Goal: Task Accomplishment & Management: Manage account settings

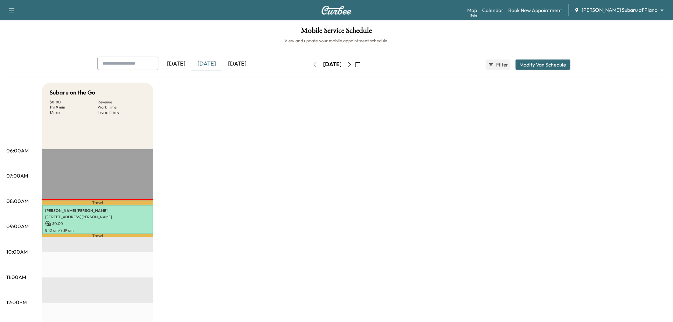
click at [248, 64] on div "[DATE]" at bounding box center [237, 64] width 31 height 15
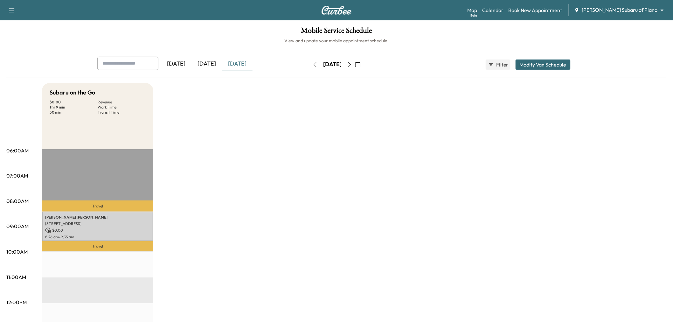
click at [352, 65] on icon "button" at bounding box center [349, 64] width 5 height 5
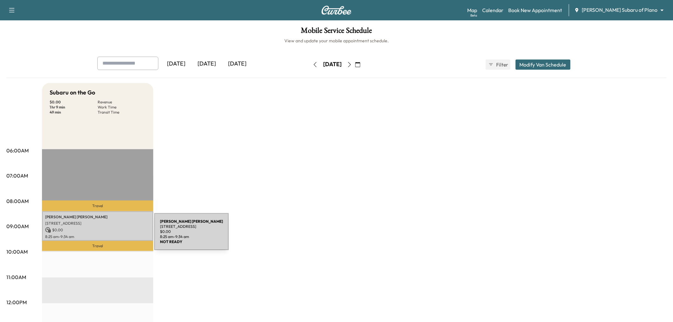
click at [107, 233] on div "Kenneth Blincow 3704 KENNOWAY, THE COLONY, TX 75056, USA $ 0.00 8:25 am - 9:34 …" at bounding box center [97, 226] width 111 height 30
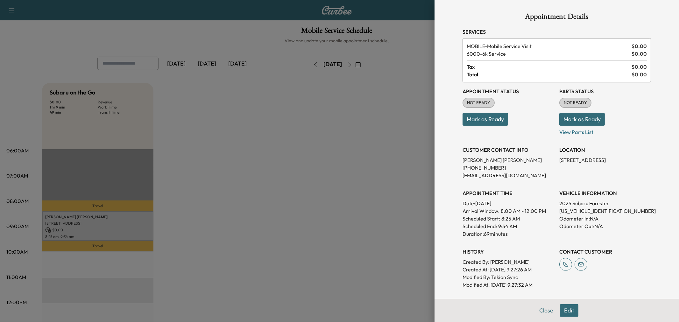
click at [267, 193] on div at bounding box center [339, 161] width 679 height 322
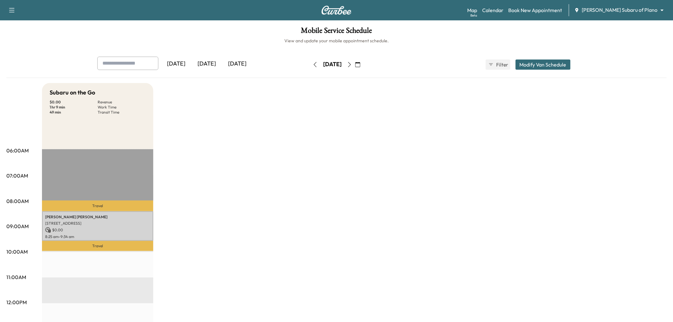
click at [546, 64] on button "Modify Van Schedule" at bounding box center [543, 64] width 55 height 10
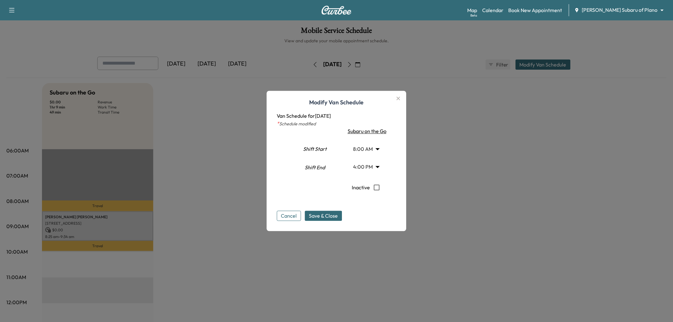
click at [400, 99] on icon "button" at bounding box center [398, 98] width 3 height 3
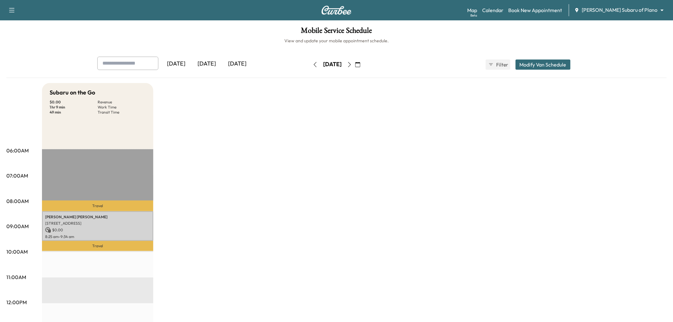
click at [485, 126] on div "Subaru on the Go $ 0.00 Revenue 1 hr 9 min Work Time 49 min Transit Time Travel…" at bounding box center [354, 321] width 625 height 477
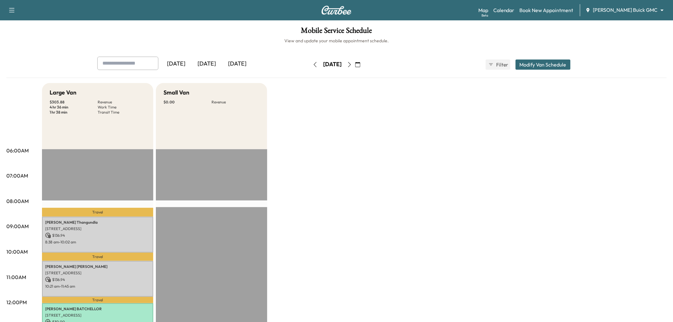
click at [239, 66] on div "[DATE]" at bounding box center [237, 64] width 31 height 15
click at [220, 64] on div "[DATE]" at bounding box center [207, 64] width 31 height 15
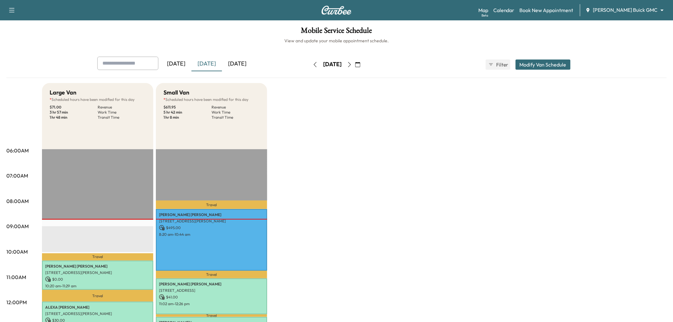
click at [236, 63] on div "[DATE]" at bounding box center [237, 64] width 31 height 15
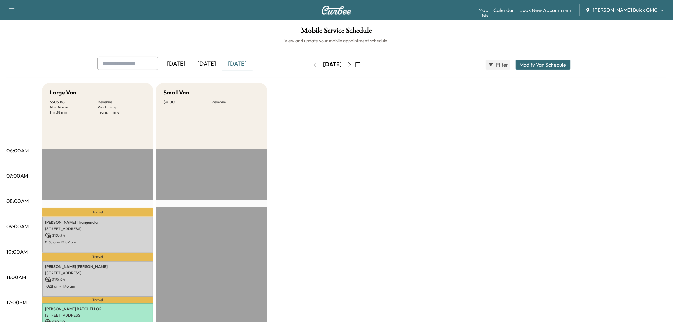
click at [629, 7] on body "Support Log Out Map Beta Calendar Book New Appointment [PERSON_NAME] Buick GMC …" at bounding box center [336, 161] width 673 height 322
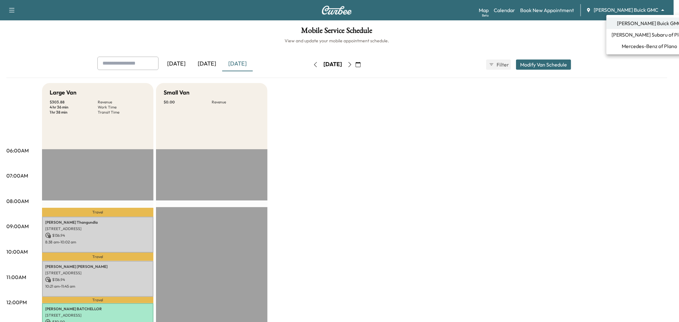
click at [635, 47] on span "Mercedes-Benz of Plano" at bounding box center [648, 46] width 55 height 8
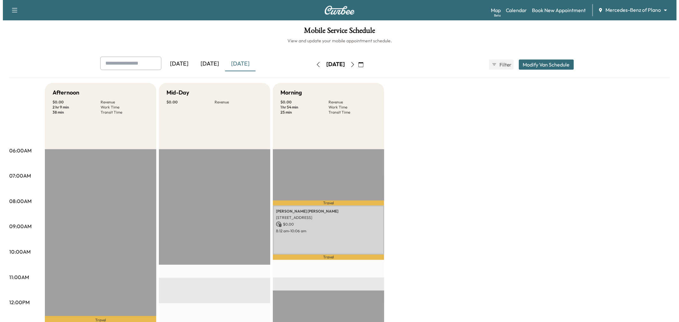
scroll to position [106, 0]
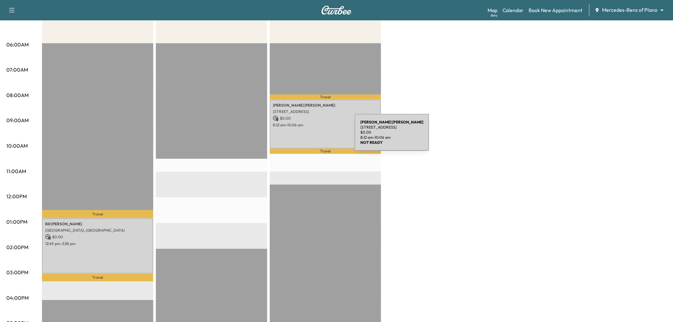
click at [307, 136] on div "[PERSON_NAME] [STREET_ADDRESS] $ 0.00 8:12 am - 10:06 am" at bounding box center [325, 124] width 111 height 49
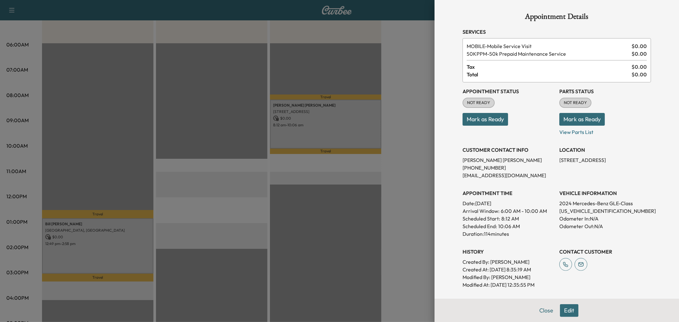
click at [240, 192] on div at bounding box center [339, 161] width 679 height 322
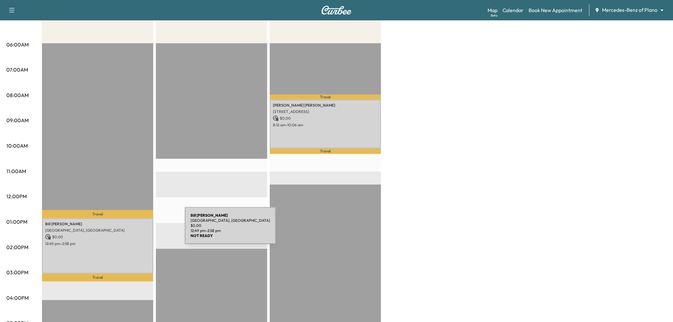
click at [134, 230] on div "[PERSON_NAME] Wilderness Ct, [GEOGRAPHIC_DATA], [GEOGRAPHIC_DATA] $ 0.00 12:49 …" at bounding box center [97, 245] width 111 height 55
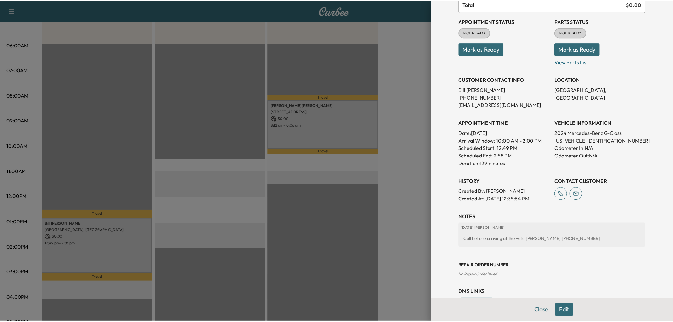
scroll to position [0, 0]
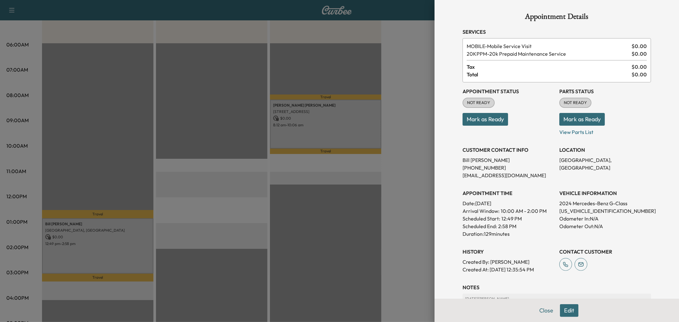
click at [568, 310] on button "Edit" at bounding box center [569, 310] width 18 height 13
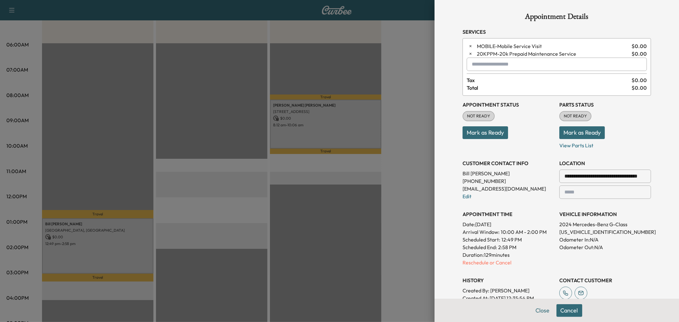
click at [490, 63] on input "text" at bounding box center [556, 64] width 180 height 13
click at [505, 78] on p "MIDDAY - Mid-Day Appointment" at bounding box center [533, 81] width 138 height 9
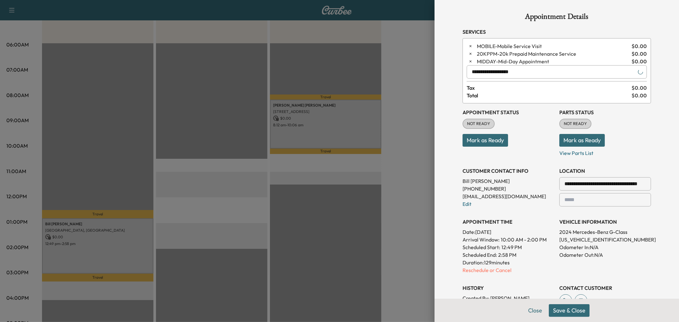
type input "**********"
click at [568, 311] on button "Save & Close" at bounding box center [568, 310] width 41 height 13
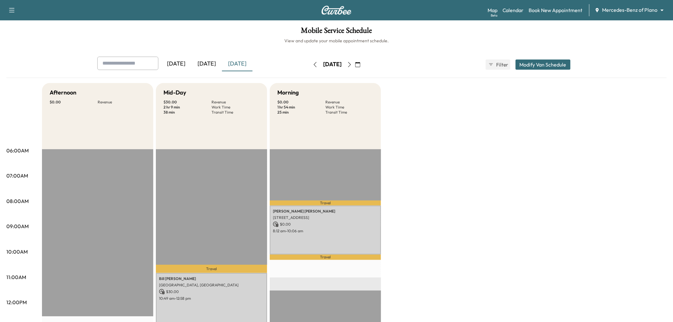
click at [210, 63] on div "[DATE]" at bounding box center [207, 64] width 31 height 15
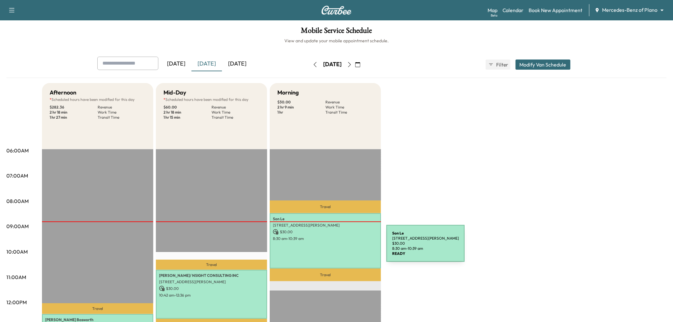
click at [339, 248] on div "[PERSON_NAME] [STREET_ADDRESS][PERSON_NAME] $ 30.00 8:30 am - 10:39 am" at bounding box center [325, 240] width 111 height 55
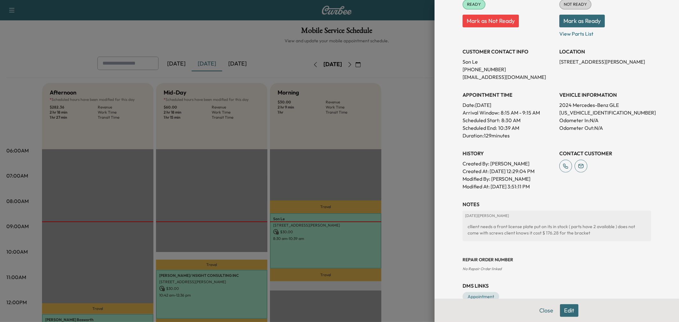
scroll to position [121, 0]
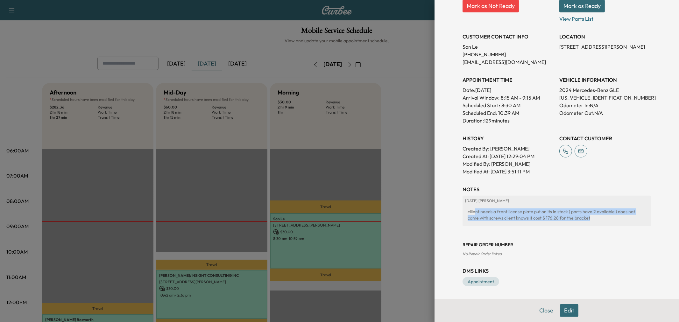
drag, startPoint x: 476, startPoint y: 215, endPoint x: 616, endPoint y: 220, distance: 140.4
click at [616, 220] on div "cllient needs a front license plate put on its in stock ( parts have 2 availabl…" at bounding box center [556, 215] width 183 height 18
click at [580, 217] on div "cllient needs a front license plate put on its in stock ( parts have 2 availabl…" at bounding box center [556, 215] width 183 height 18
drag, startPoint x: 530, startPoint y: 221, endPoint x: 600, endPoint y: 233, distance: 71.2
click at [600, 233] on div "NOTES [DATE] | [PERSON_NAME] cllient needs a front license plate put on its in …" at bounding box center [556, 220] width 188 height 71
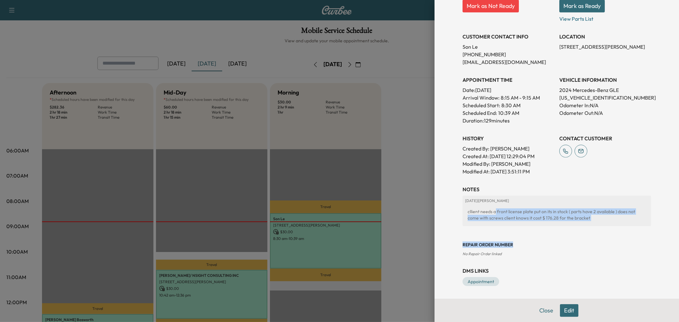
click at [596, 224] on div "[DATE] | [PERSON_NAME] cllient needs a front license plate put on its in stock …" at bounding box center [556, 211] width 188 height 31
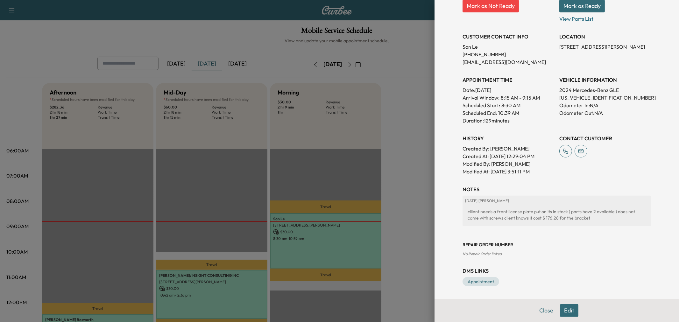
drag, startPoint x: 597, startPoint y: 47, endPoint x: 653, endPoint y: 54, distance: 56.8
click at [653, 54] on div "Appointment Details Services MOBILE - Mobile Visit $ 30.00 20KPPM - Mercedes 20…" at bounding box center [556, 161] width 244 height 322
click at [640, 61] on div "LOCATION [STREET_ADDRESS][PERSON_NAME]" at bounding box center [605, 47] width 92 height 38
click at [546, 225] on div "[DATE] | [PERSON_NAME] cllient needs a front license plate put on its in stock …" at bounding box center [556, 211] width 188 height 31
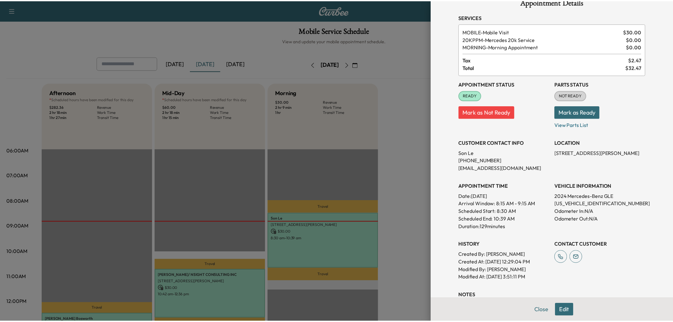
scroll to position [85, 0]
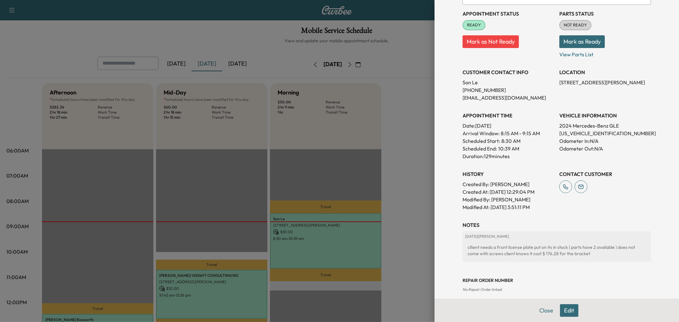
click at [218, 193] on div at bounding box center [339, 161] width 679 height 322
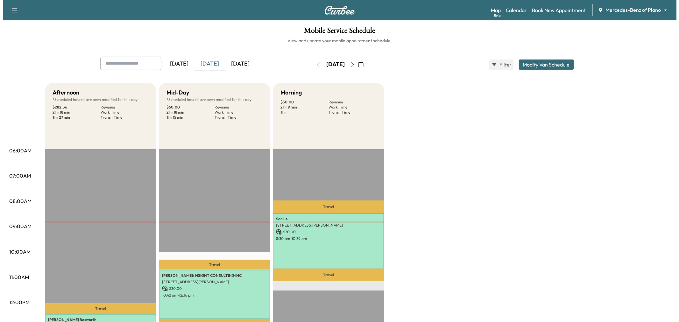
scroll to position [106, 0]
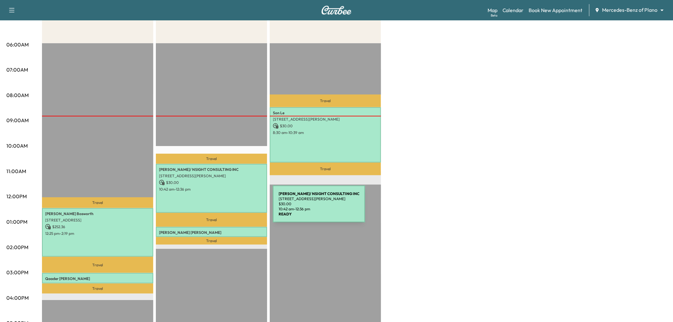
click at [225, 208] on div "[PERSON_NAME]/ NSIGHT CONSULTING INC [STREET_ADDRESS][PERSON_NAME] $ 30.00 10:4…" at bounding box center [211, 188] width 111 height 49
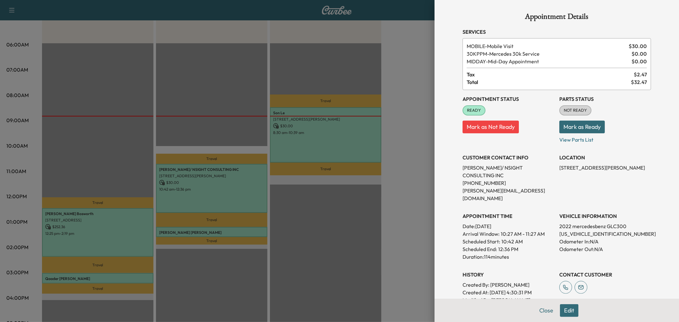
scroll to position [90, 0]
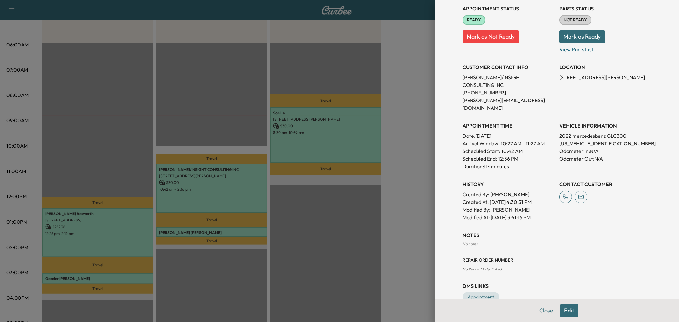
click at [94, 219] on div at bounding box center [339, 161] width 679 height 322
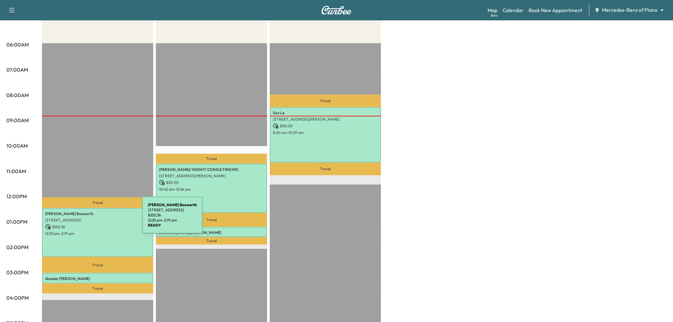
click at [94, 219] on p "[STREET_ADDRESS]" at bounding box center [97, 220] width 105 height 5
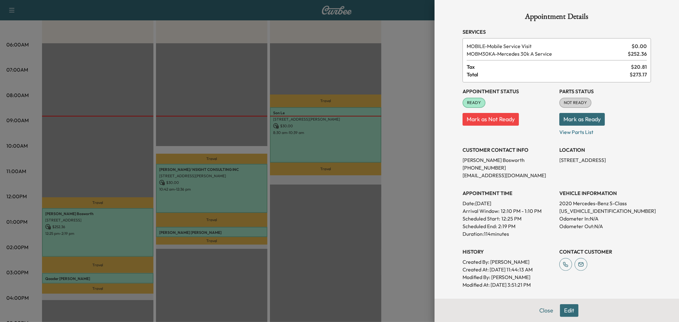
scroll to position [107, 0]
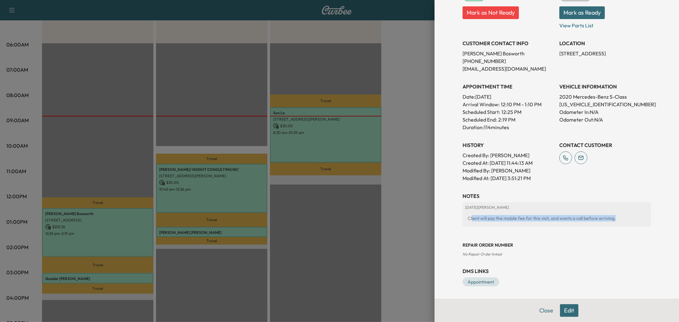
drag, startPoint x: 466, startPoint y: 215, endPoint x: 613, endPoint y: 225, distance: 147.0
click at [613, 225] on div "[DATE] | [PERSON_NAME] Client will pay the mobile fee for this visit, and wants…" at bounding box center [556, 214] width 188 height 24
click at [559, 239] on div "Repair Order number No Repair Order linked" at bounding box center [556, 244] width 188 height 25
click at [297, 235] on div at bounding box center [339, 161] width 679 height 322
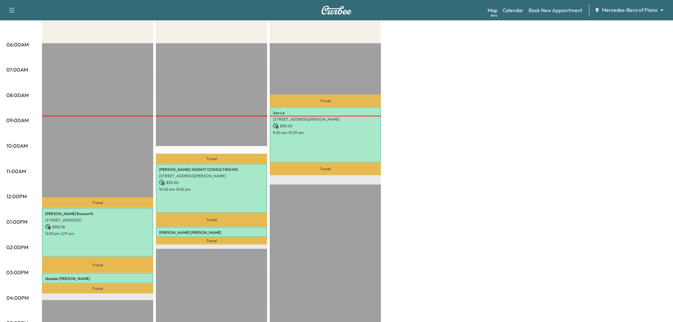
click at [317, 150] on div "[PERSON_NAME] [STREET_ADDRESS][PERSON_NAME] $ 30.00 8:30 am - 10:39 am" at bounding box center [325, 134] width 111 height 55
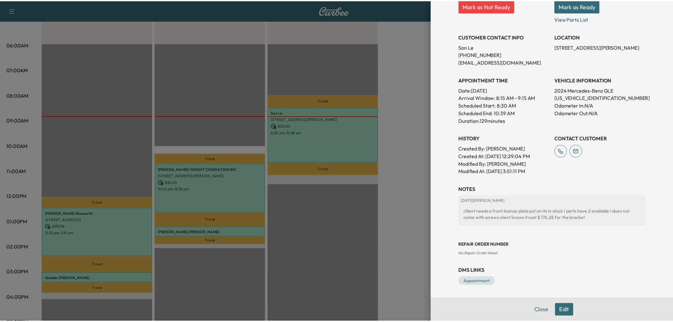
scroll to position [0, 0]
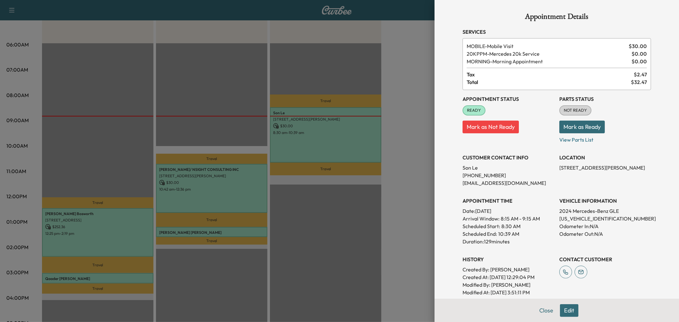
click at [392, 71] on div at bounding box center [339, 161] width 679 height 322
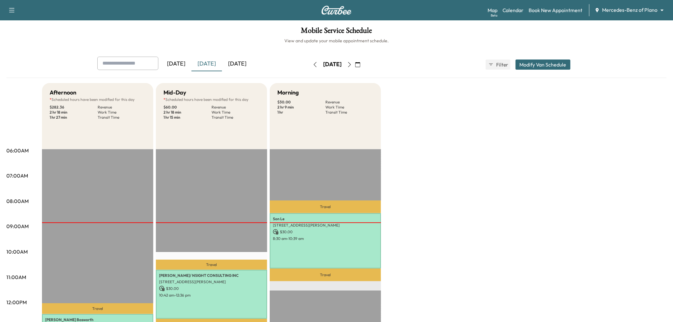
click at [352, 63] on icon "button" at bounding box center [349, 64] width 5 height 5
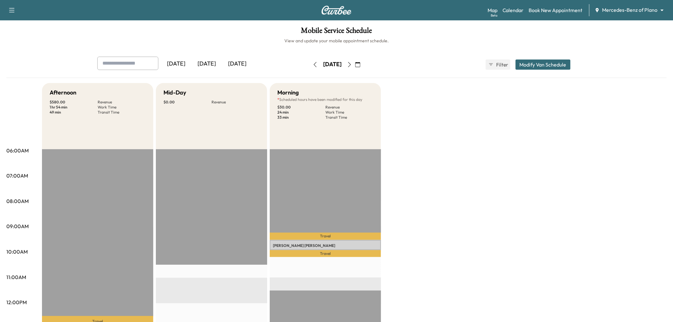
click at [212, 66] on div "[DATE]" at bounding box center [207, 64] width 31 height 15
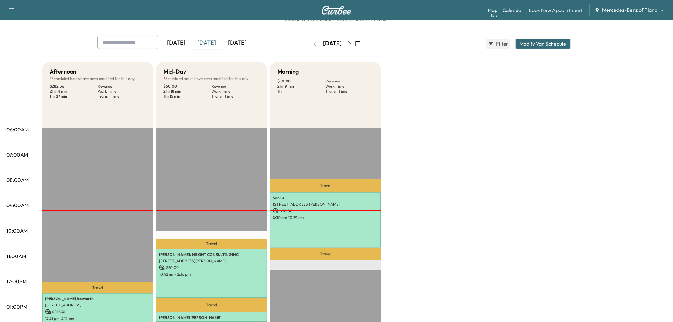
scroll to position [22, 0]
